Goal: Navigation & Orientation: Understand site structure

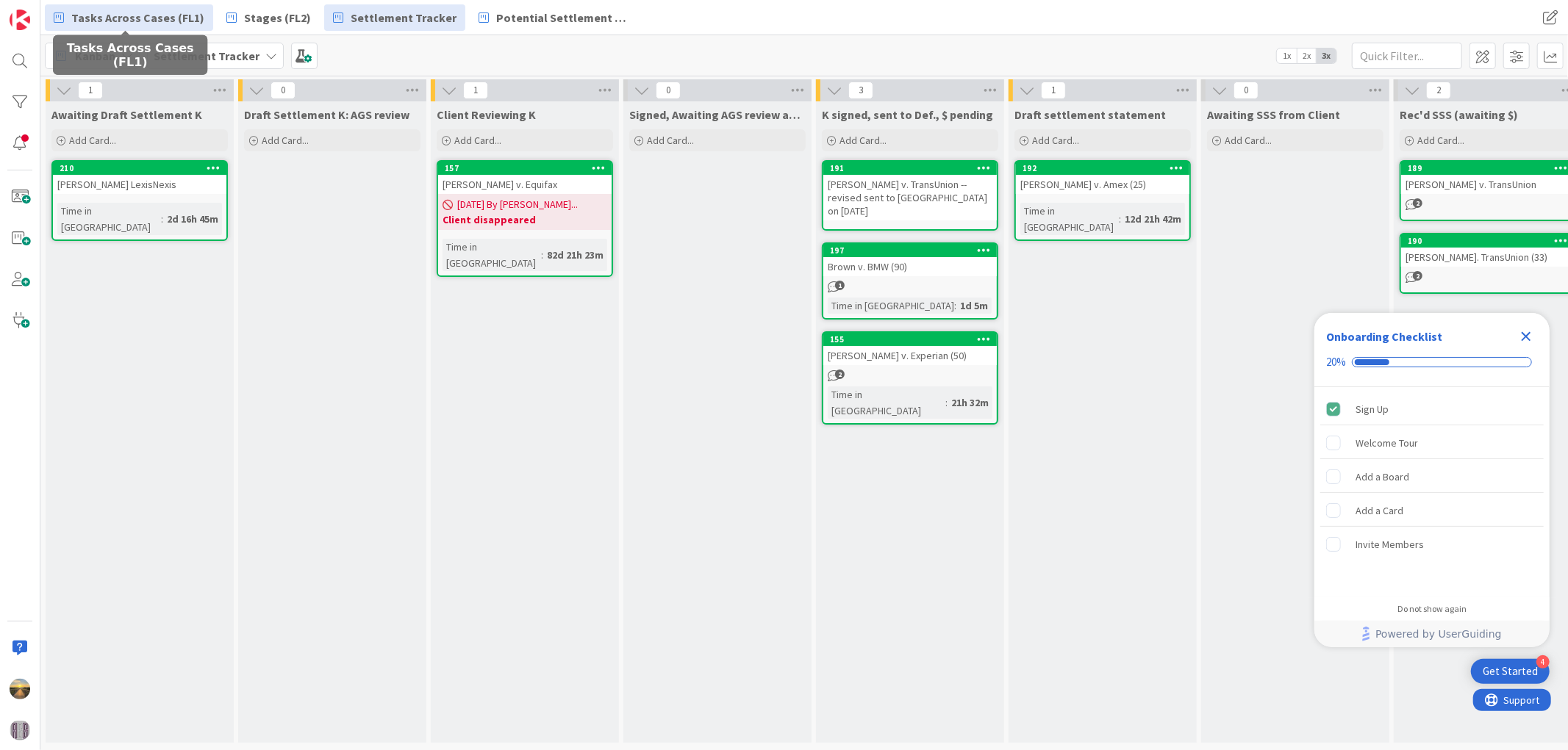
click at [192, 23] on span "Tasks Across Cases (FL1)" at bounding box center [138, 17] width 133 height 17
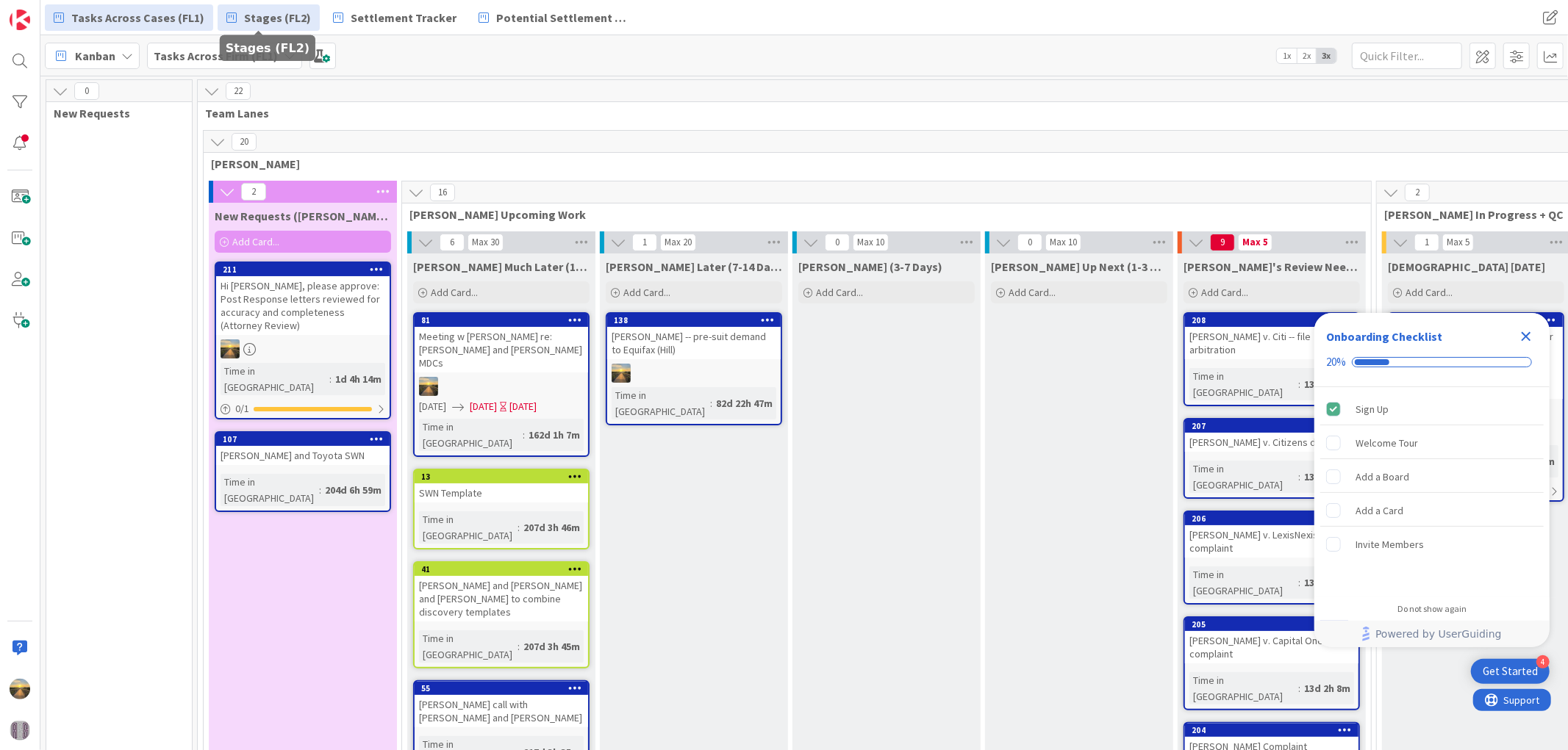
click at [261, 16] on span "Stages (FL2)" at bounding box center [277, 17] width 66 height 17
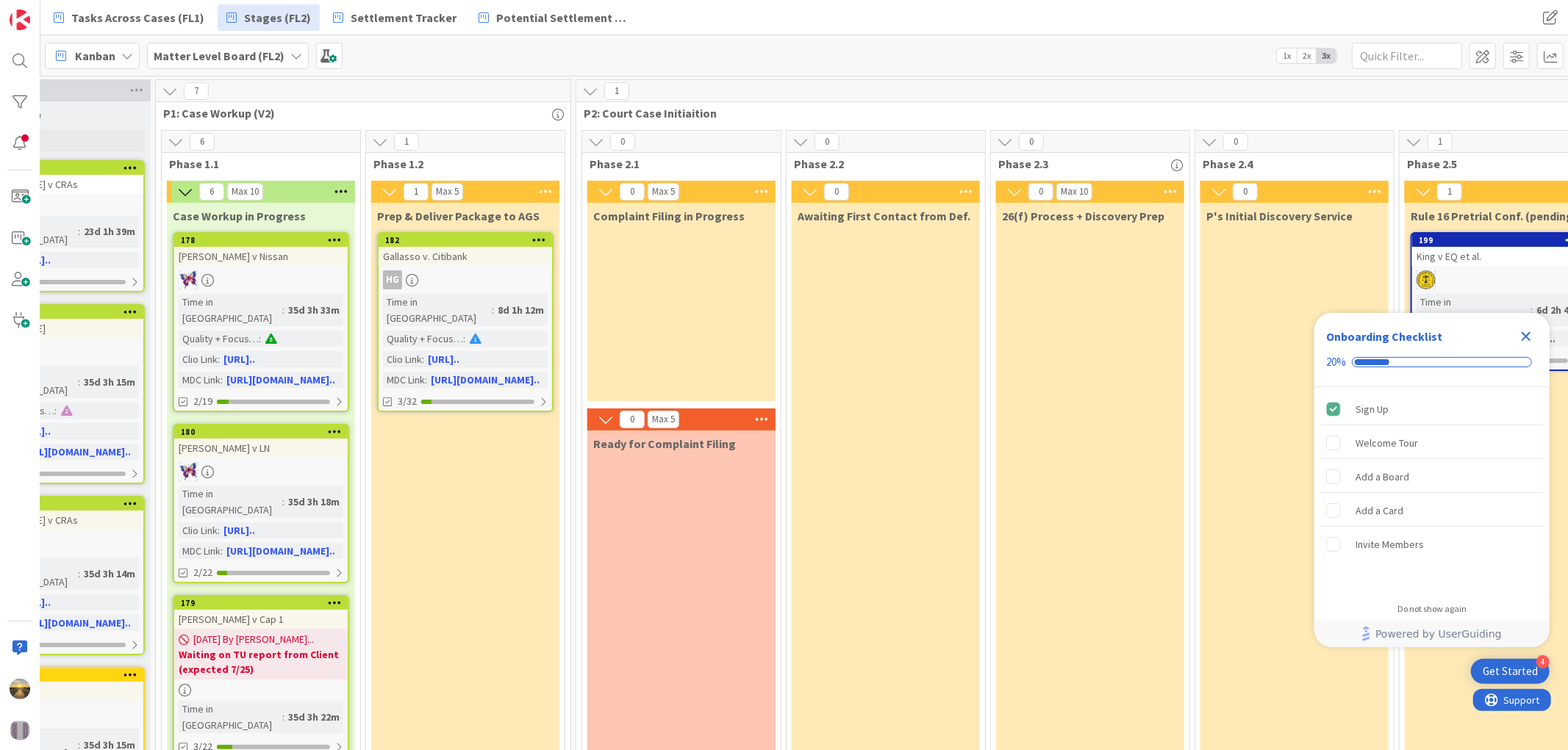
scroll to position [0, 328]
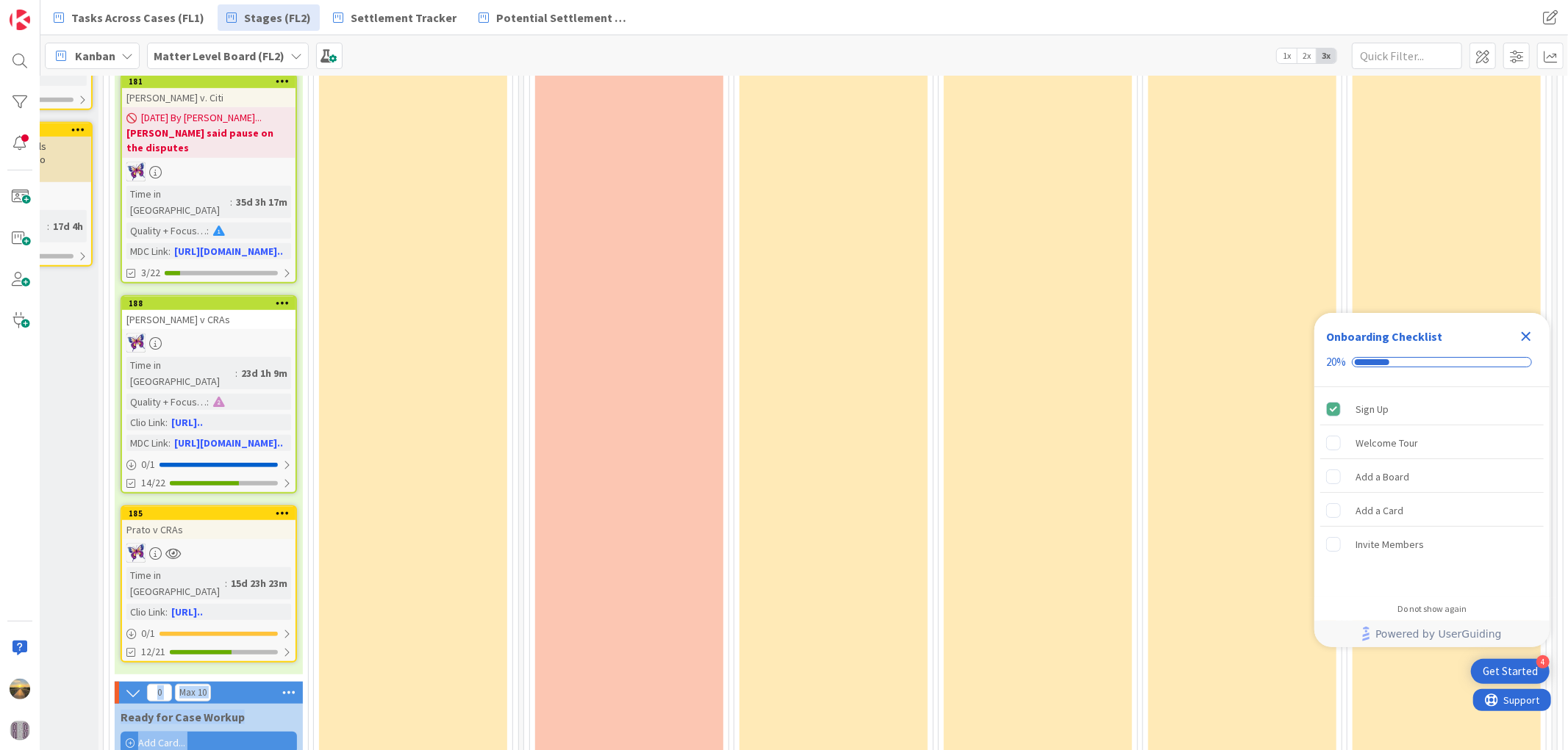
drag, startPoint x: 868, startPoint y: 729, endPoint x: 1049, endPoint y: 752, distance: 182.5
click at [1049, 749] on html "4 Get Started Onboarding Checklist 20% Sign Up Welcome Tour Add a Board Add a C…" at bounding box center [784, 375] width 1568 height 750
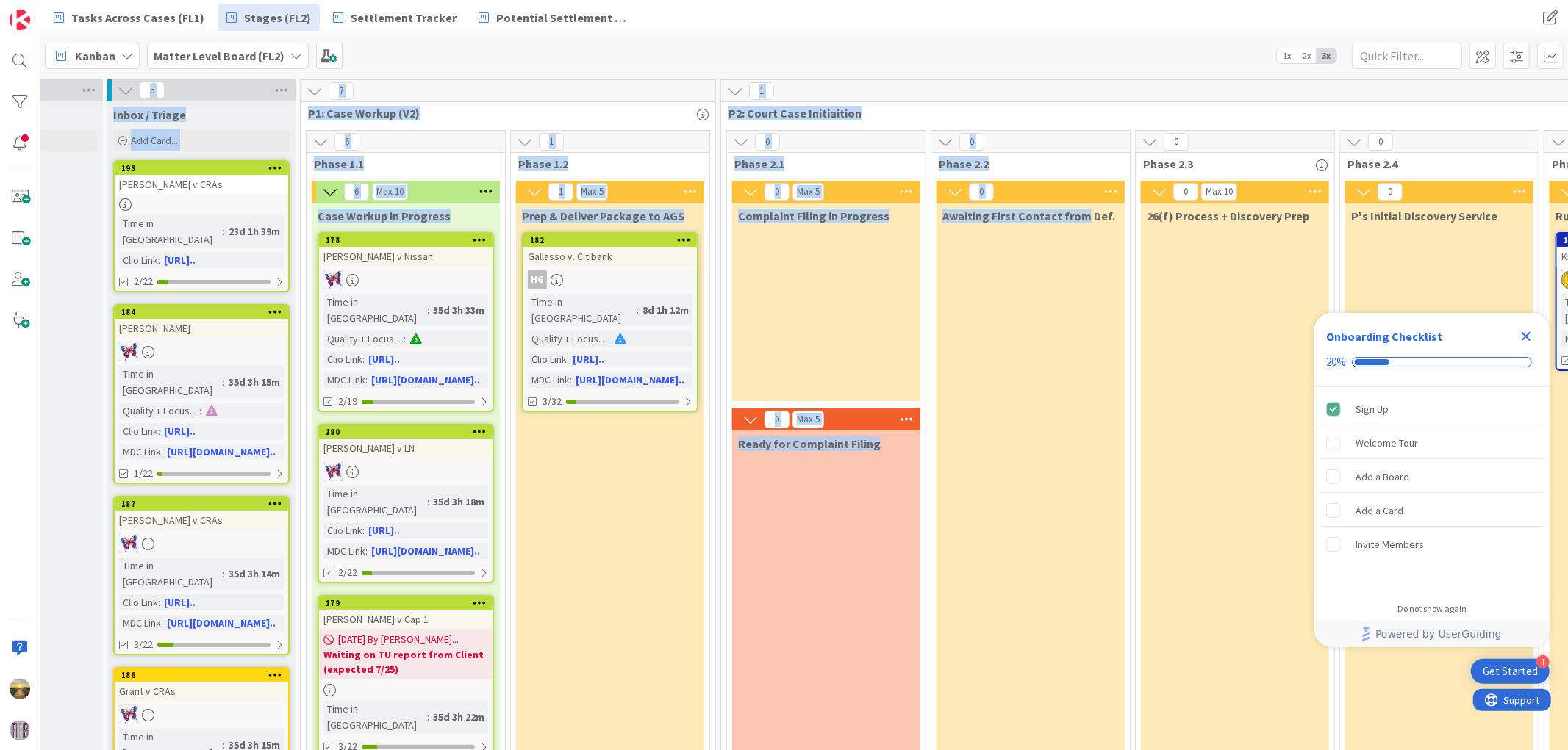
scroll to position [0, 0]
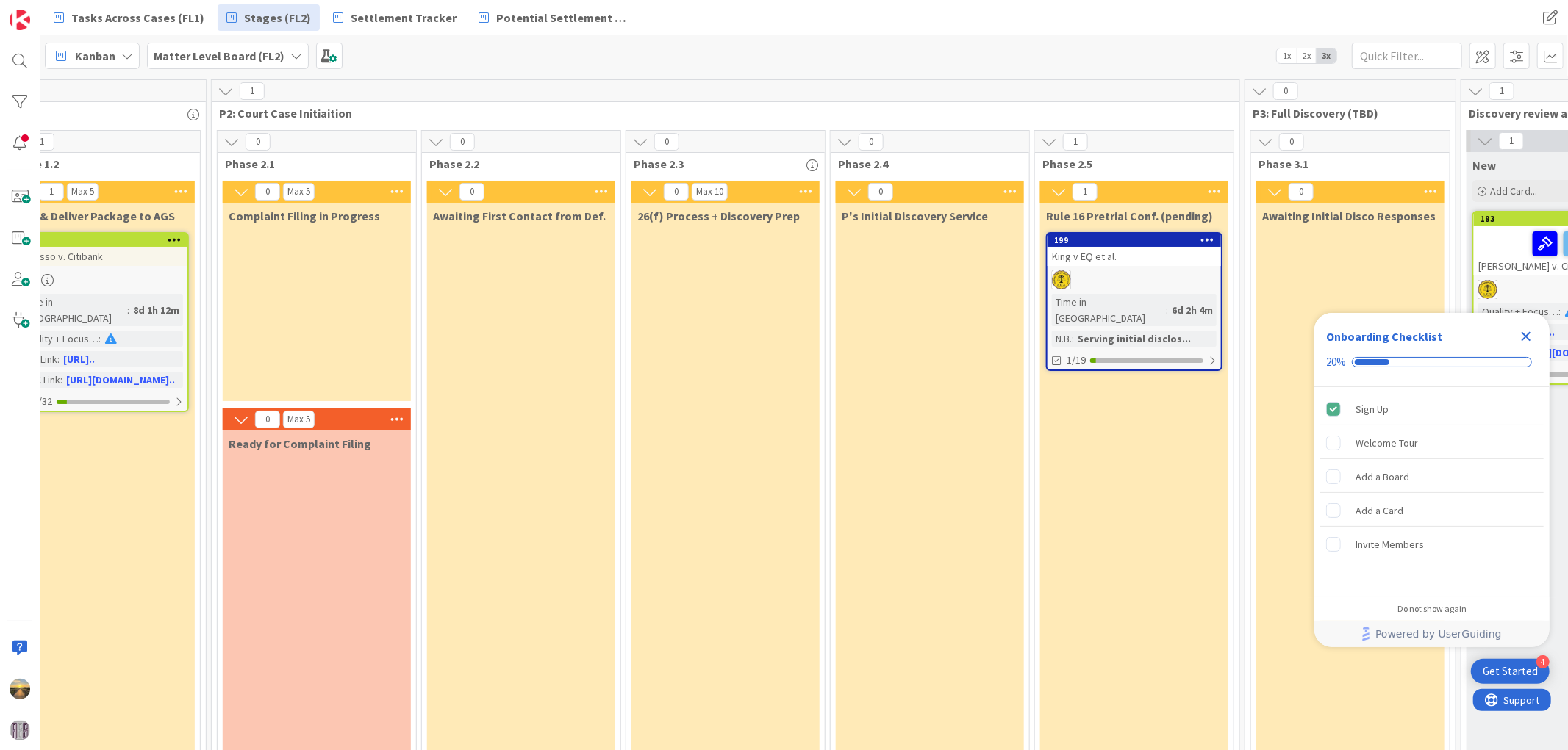
scroll to position [0, 1010]
